Goal: Transaction & Acquisition: Purchase product/service

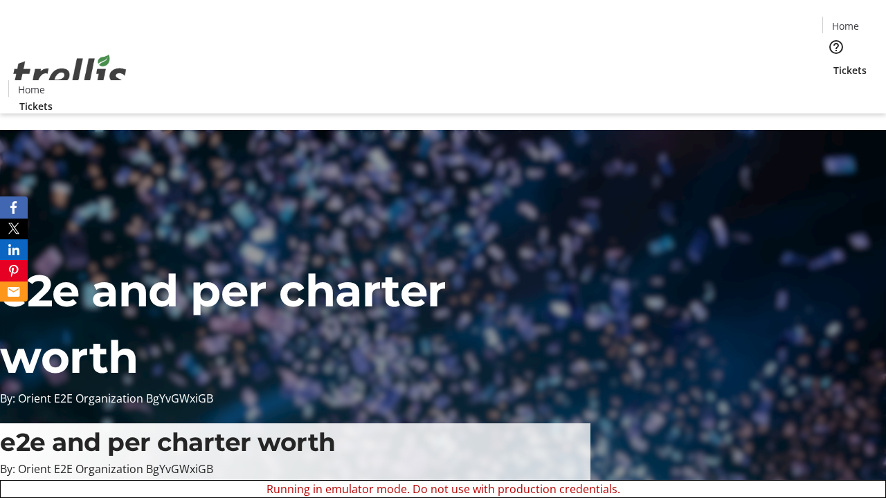
click at [846, 21] on span "Sign Up" at bounding box center [852, 19] width 40 height 17
type input "[PERSON_NAME][EMAIL_ADDRESS][DOMAIN_NAME]"
type input "[PERSON_NAME]"
type input "Von"
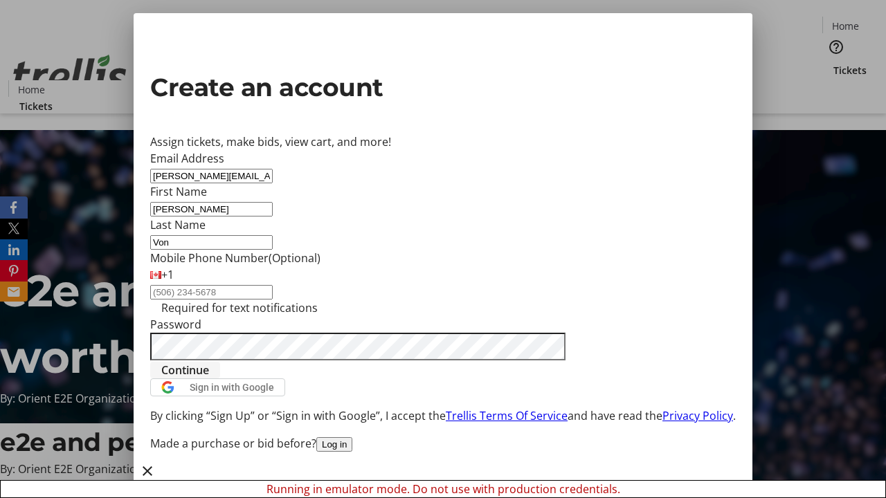
click at [209, 378] on span "Continue" at bounding box center [185, 370] width 48 height 17
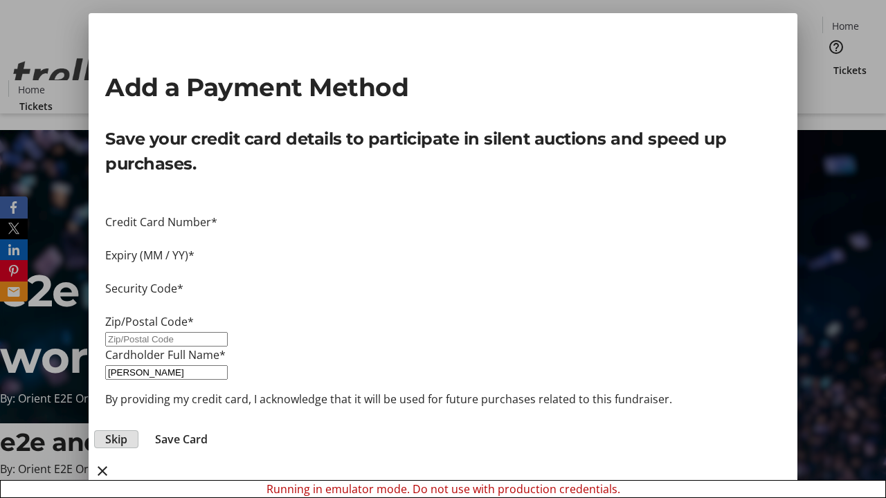
click at [127, 431] on span "Skip" at bounding box center [116, 439] width 22 height 17
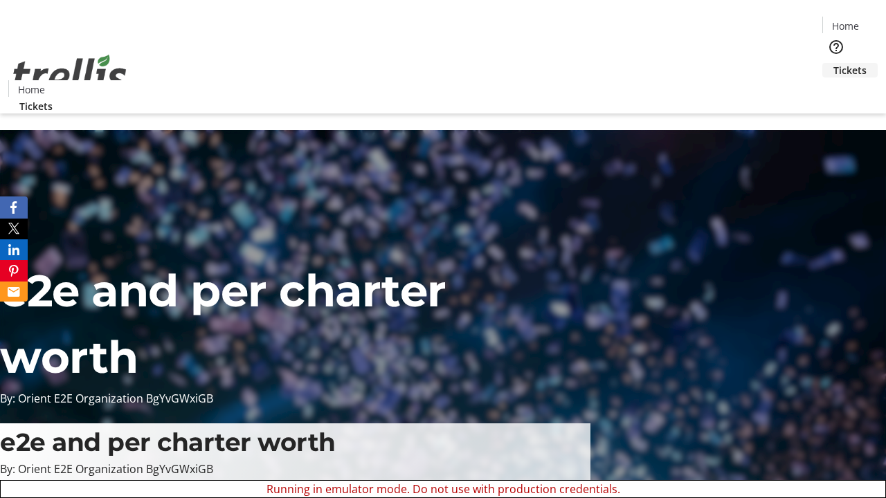
click at [833, 63] on span "Tickets" at bounding box center [849, 70] width 33 height 15
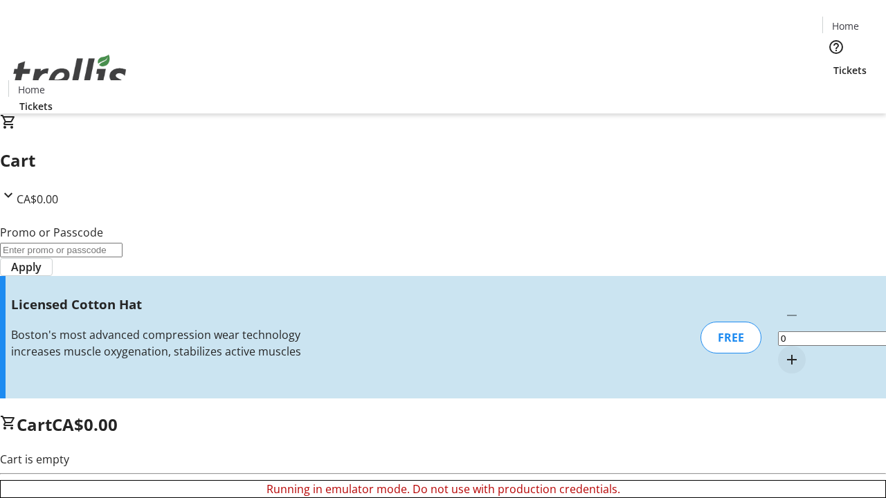
click at [783, 351] on mat-icon "Increment by one" at bounding box center [791, 359] width 17 height 17
type input "1"
